Goal: Task Accomplishment & Management: Manage account settings

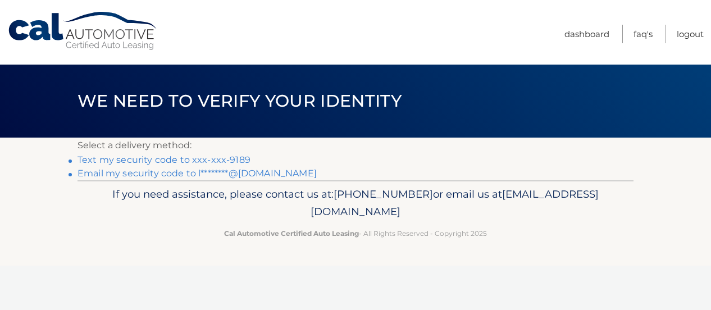
click at [226, 158] on link "Text my security code to xxx-xxx-9189" at bounding box center [164, 159] width 173 height 11
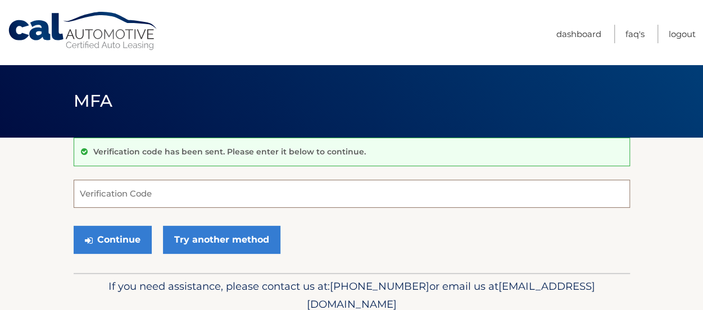
click at [206, 196] on input "Verification Code" at bounding box center [352, 194] width 556 height 28
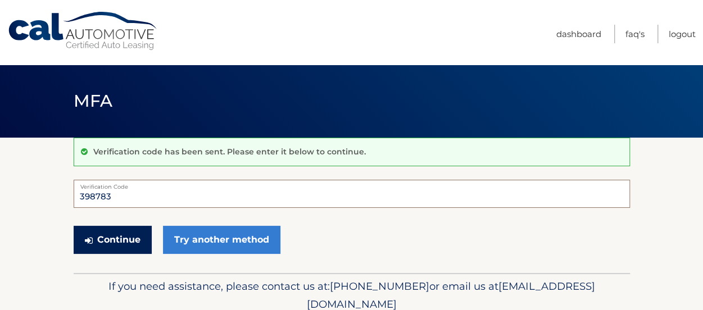
type input "398783"
click at [116, 241] on button "Continue" at bounding box center [113, 240] width 78 height 28
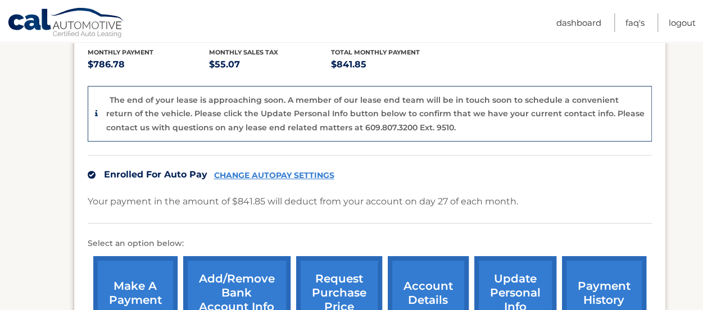
scroll to position [316, 0]
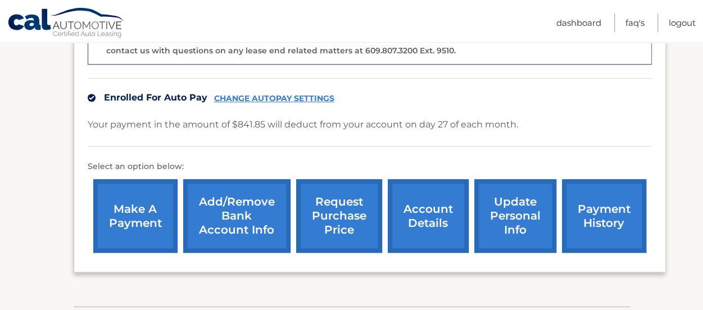
click at [279, 217] on link "Add/Remove bank account info" at bounding box center [236, 216] width 107 height 74
click at [514, 212] on link "update personal info" at bounding box center [515, 216] width 82 height 74
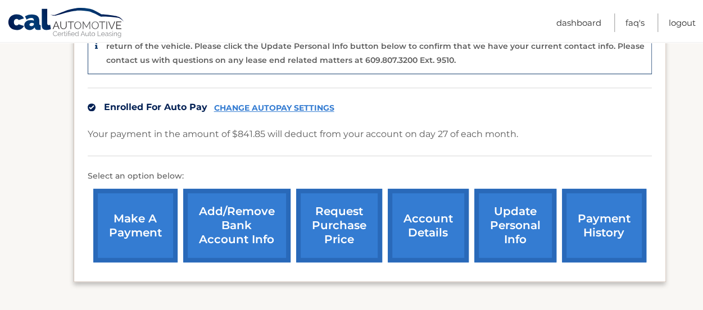
scroll to position [307, 0]
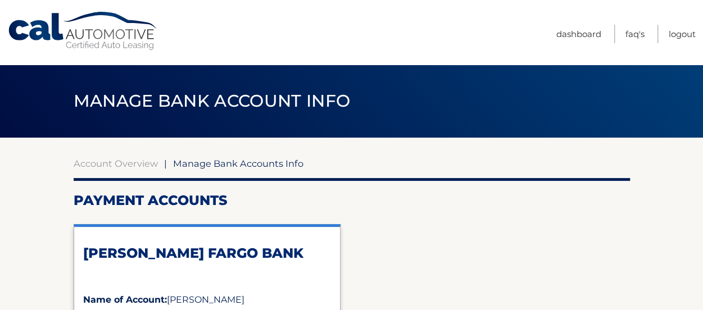
scroll to position [1, 0]
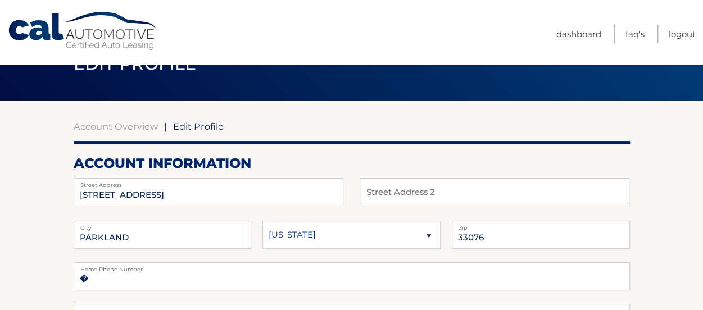
scroll to position [38, 0]
